Goal: Information Seeking & Learning: Learn about a topic

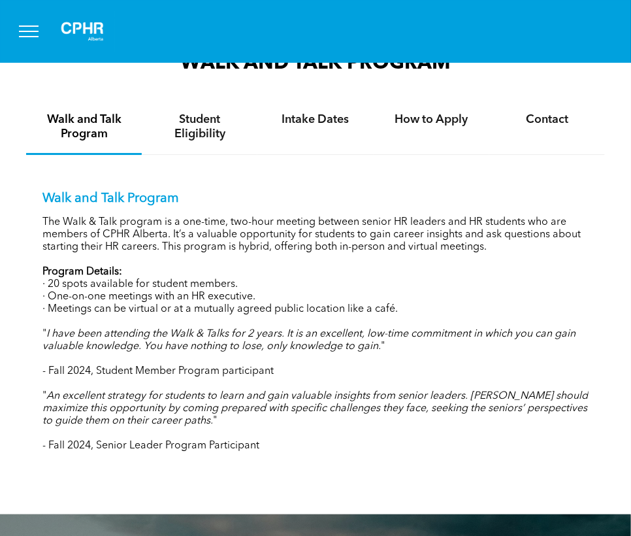
scroll to position [1307, 0]
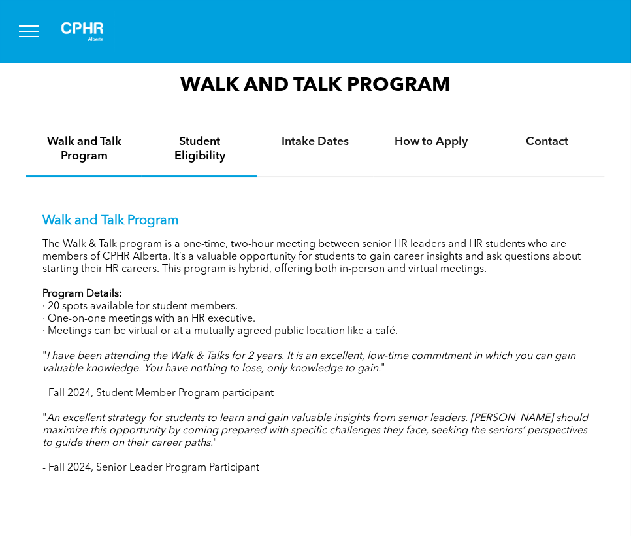
click at [208, 156] on h4 "Student Eligibility" at bounding box center [200, 149] width 92 height 29
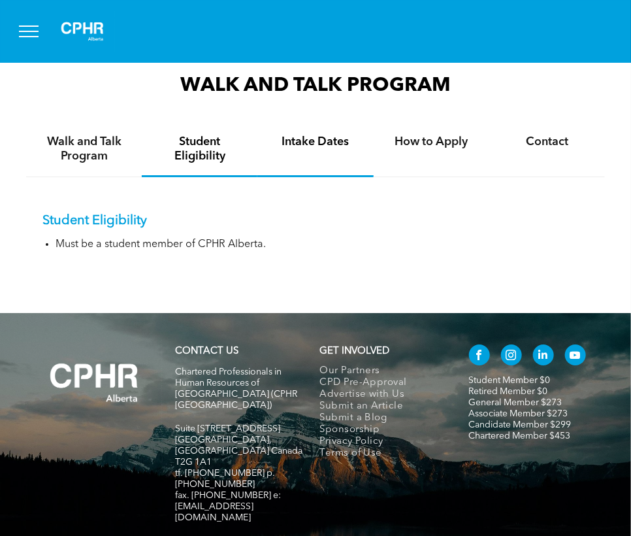
click at [332, 153] on div "Intake Dates" at bounding box center [315, 150] width 116 height 54
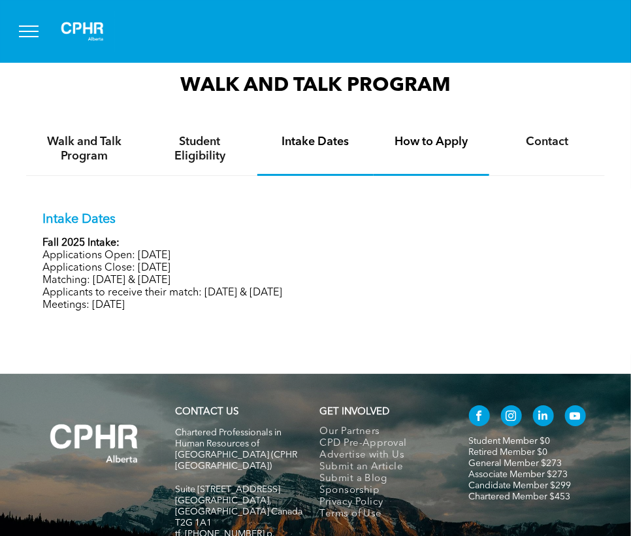
click at [484, 151] on div "How to Apply" at bounding box center [432, 149] width 116 height 53
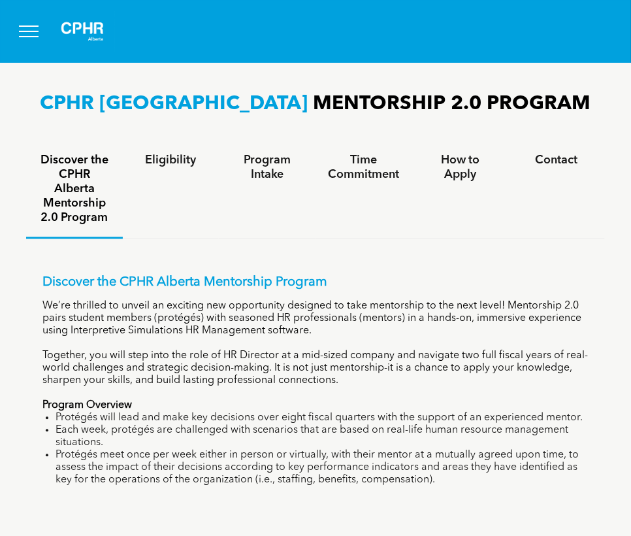
scroll to position [784, 0]
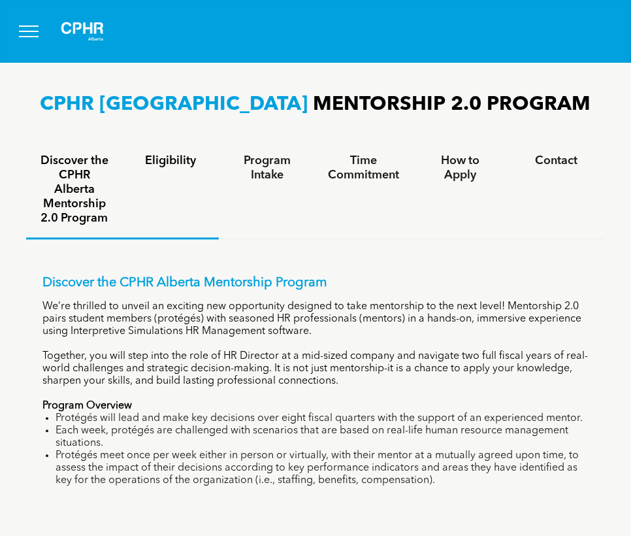
click at [181, 159] on h4 "Eligibility" at bounding box center [171, 161] width 73 height 14
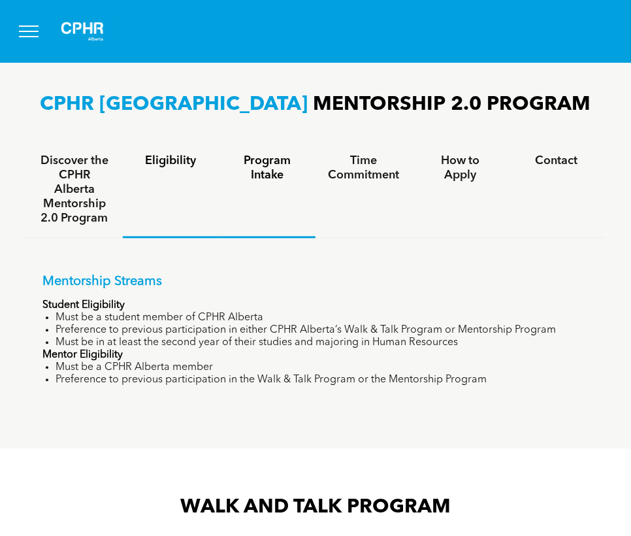
click at [257, 178] on h4 "Program Intake" at bounding box center [267, 168] width 73 height 29
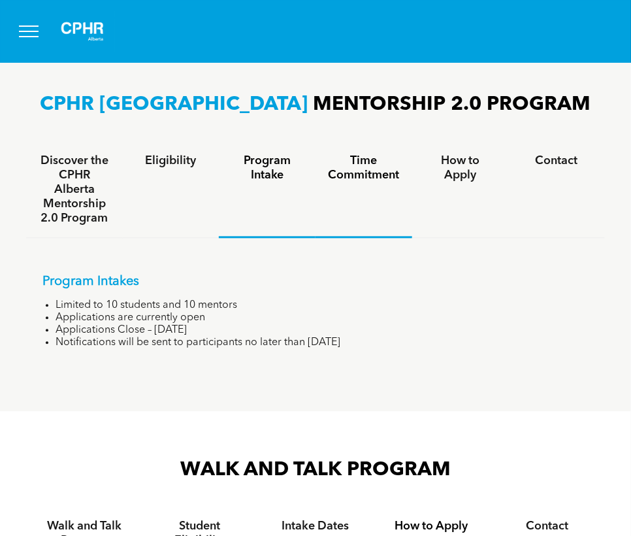
click at [358, 168] on h4 "Time Commitment" at bounding box center [363, 168] width 73 height 29
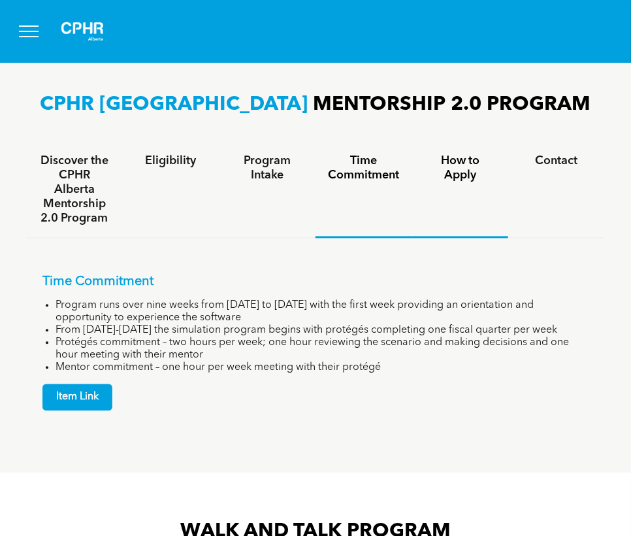
click at [462, 172] on h4 "How to Apply" at bounding box center [460, 168] width 73 height 29
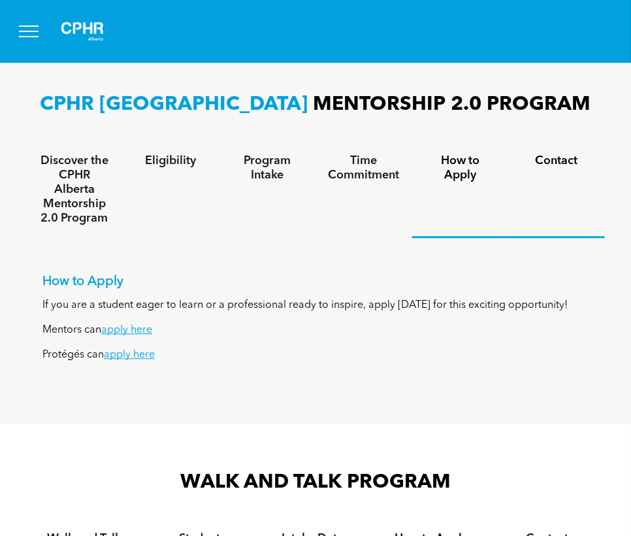
click at [549, 169] on div "Contact" at bounding box center [556, 190] width 97 height 96
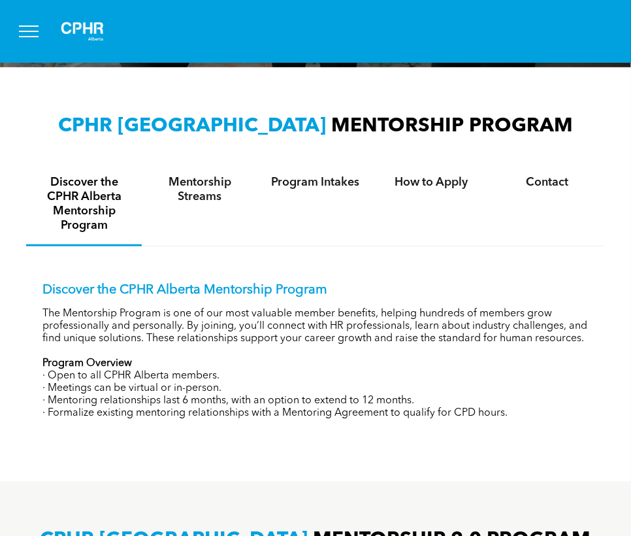
scroll to position [327, 0]
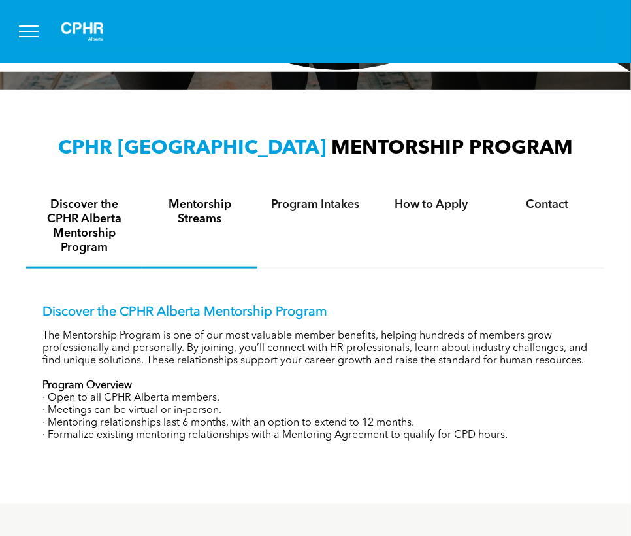
click at [209, 210] on h4 "Mentorship Streams" at bounding box center [200, 211] width 92 height 29
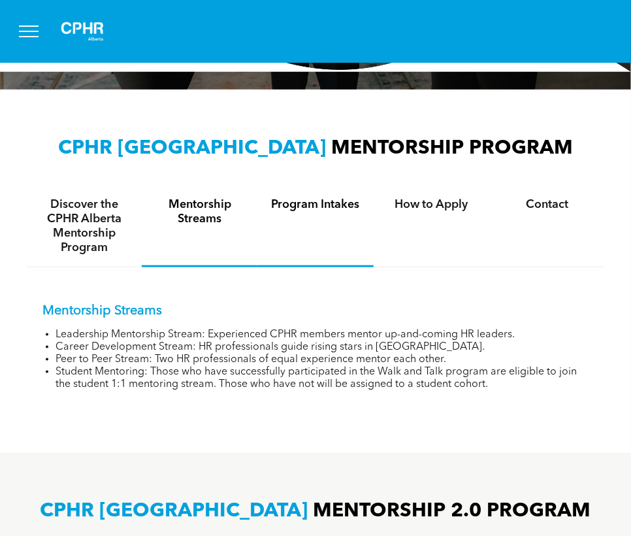
click at [312, 218] on div "Program Intakes" at bounding box center [315, 227] width 116 height 82
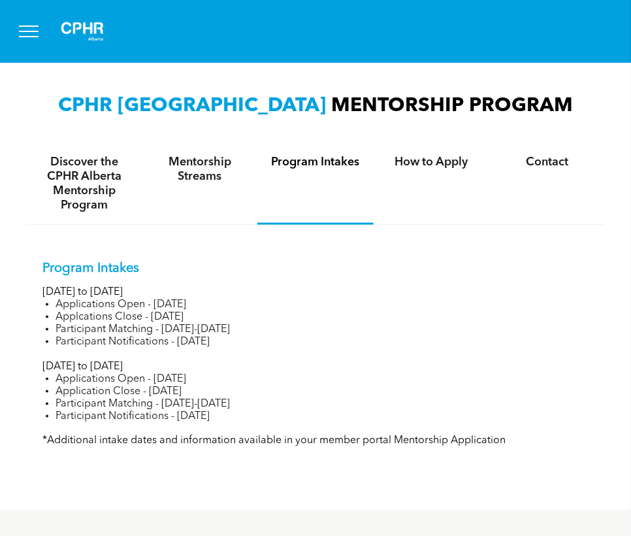
scroll to position [392, 0]
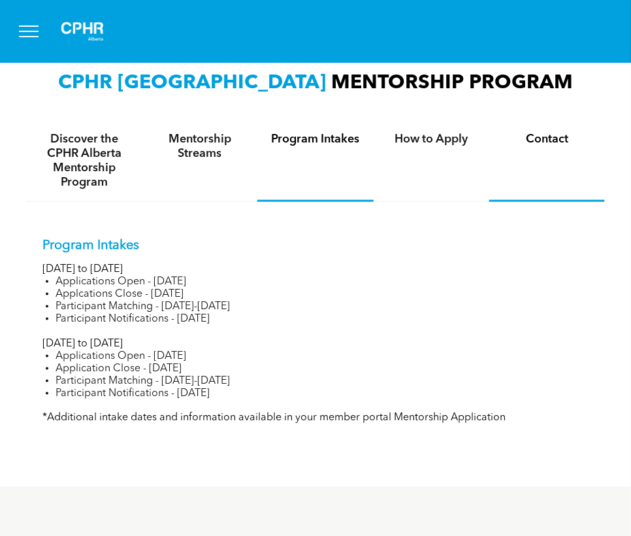
click at [567, 138] on h4 "Contact" at bounding box center [547, 139] width 92 height 14
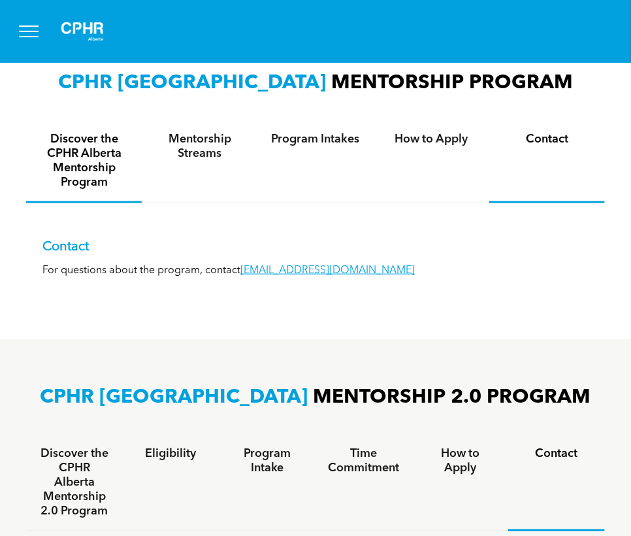
click at [75, 184] on h4 "Discover the CPHR Alberta Mentorship Program" at bounding box center [84, 161] width 92 height 58
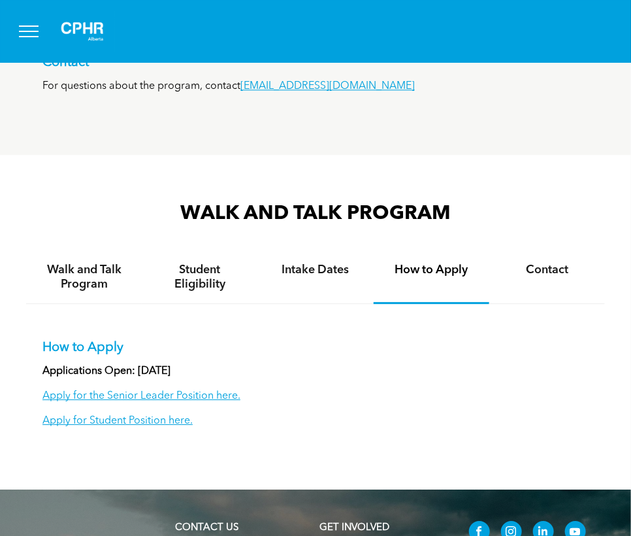
scroll to position [1046, 0]
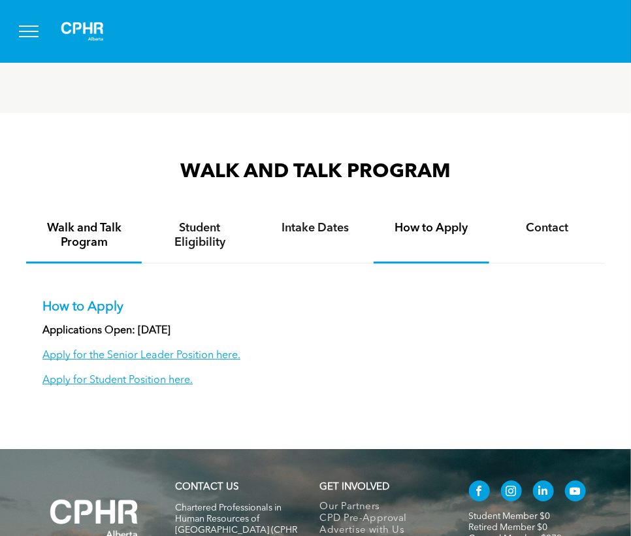
click at [80, 229] on h4 "Walk and Talk Program" at bounding box center [84, 235] width 92 height 29
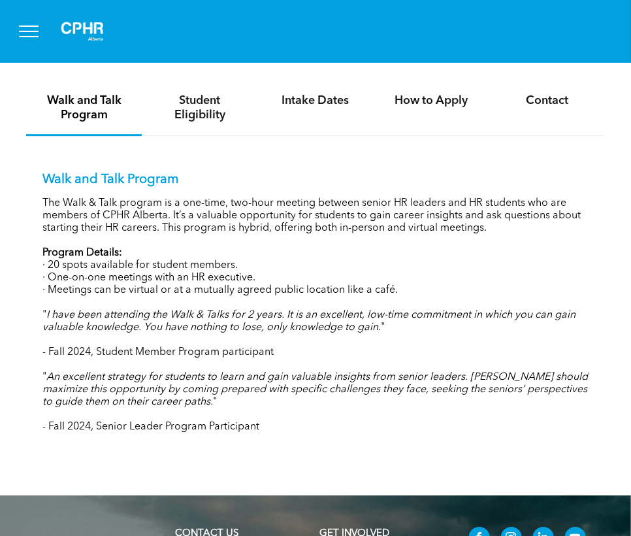
scroll to position [1176, 0]
